Goal: Task Accomplishment & Management: Use online tool/utility

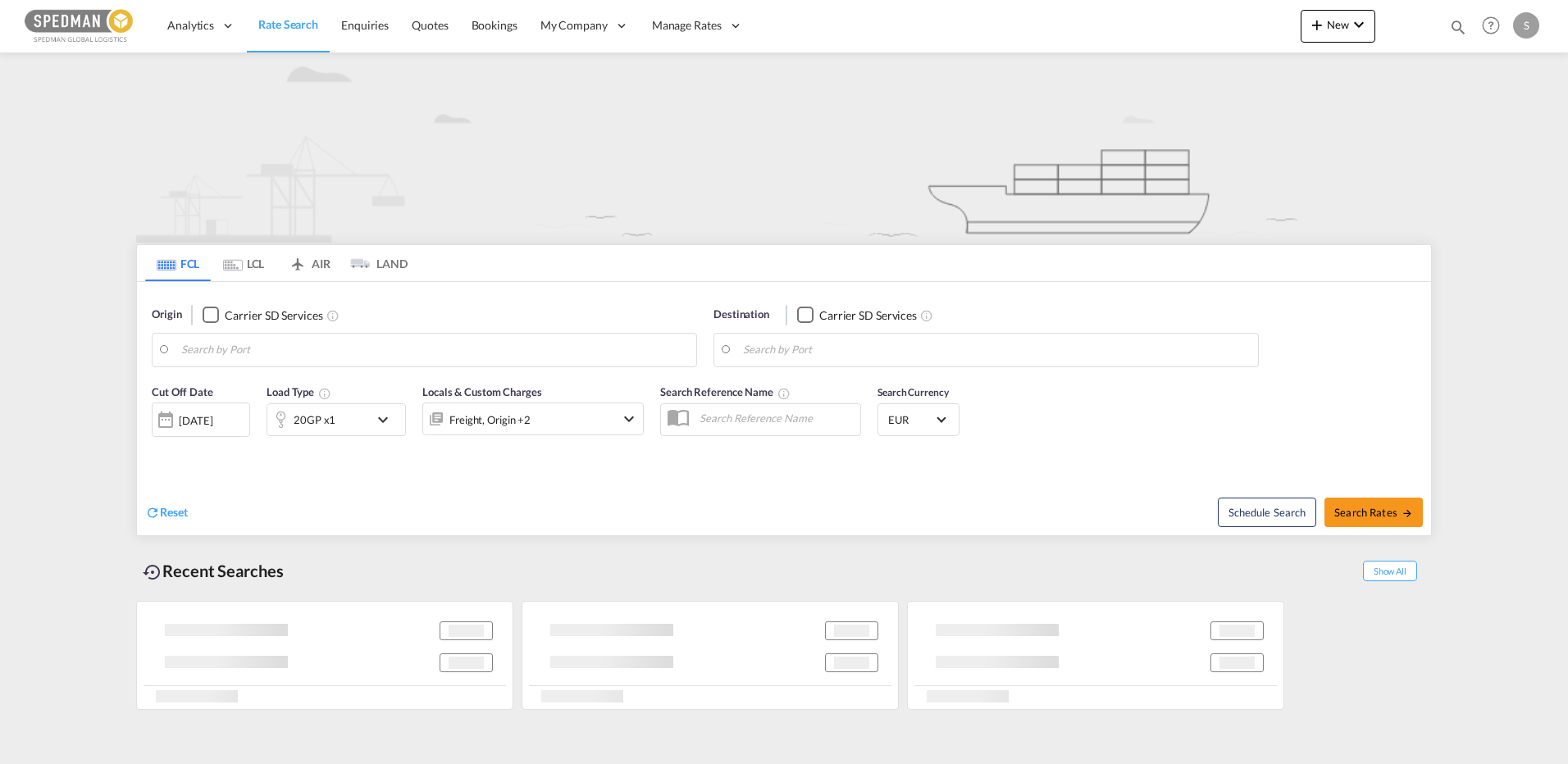
type input "[GEOGRAPHIC_DATA], DKFRC"
type input "Sohar, OMSOH"
